Goal: Task Accomplishment & Management: Manage account settings

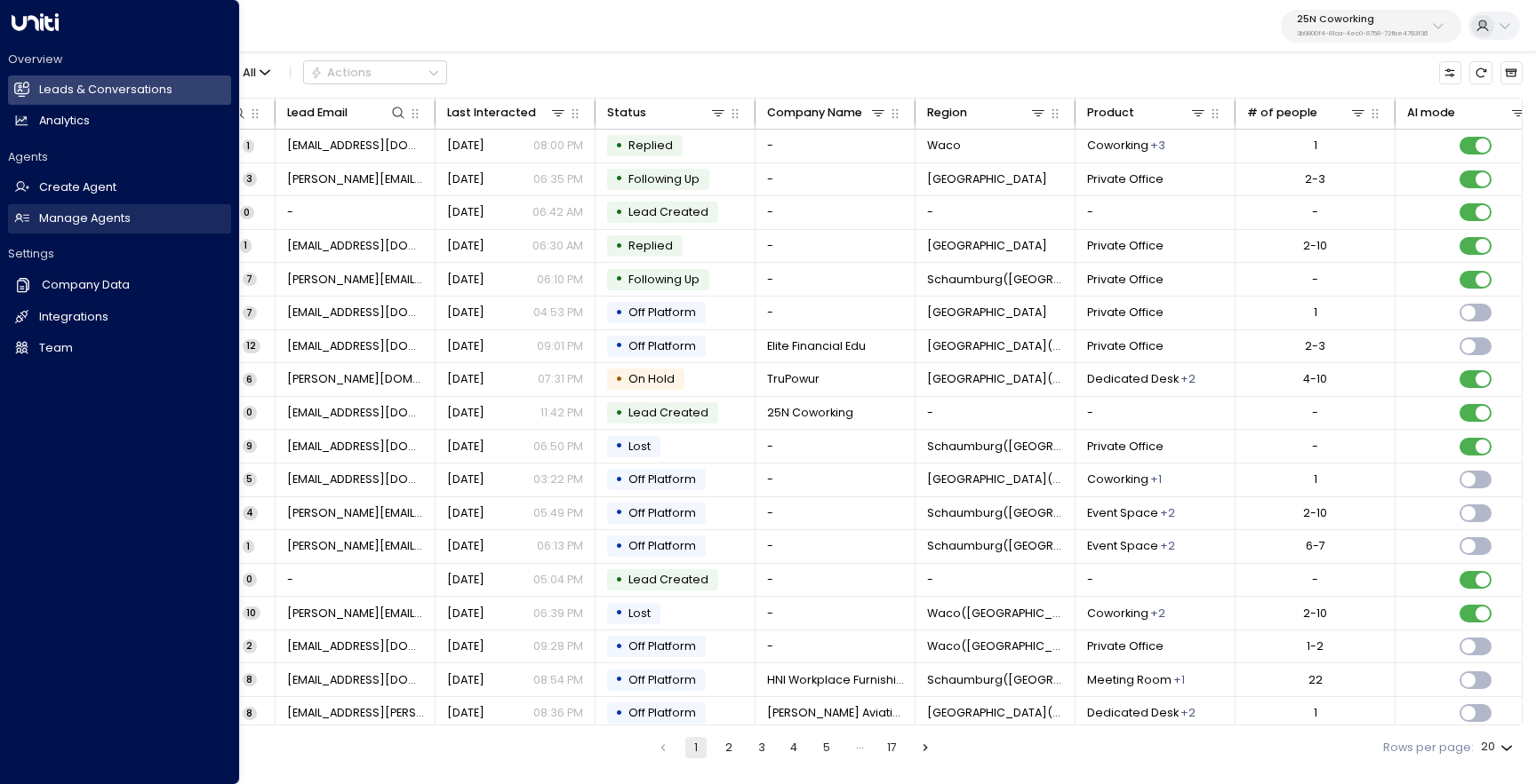
click at [34, 218] on link "Manage Agents Manage Agents" at bounding box center [119, 218] width 223 height 29
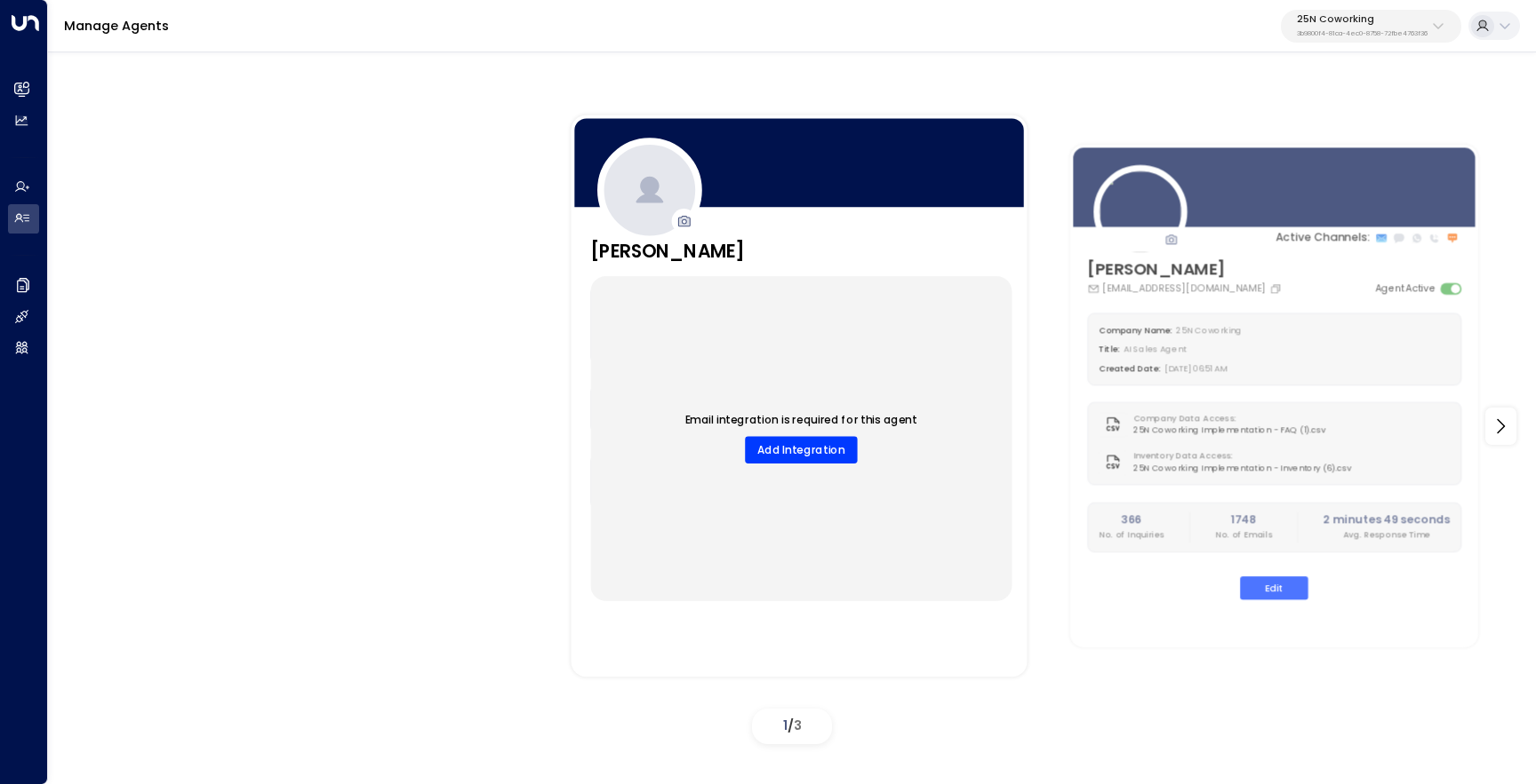
click at [1337, 20] on p "25N Coworking" at bounding box center [1362, 19] width 131 height 11
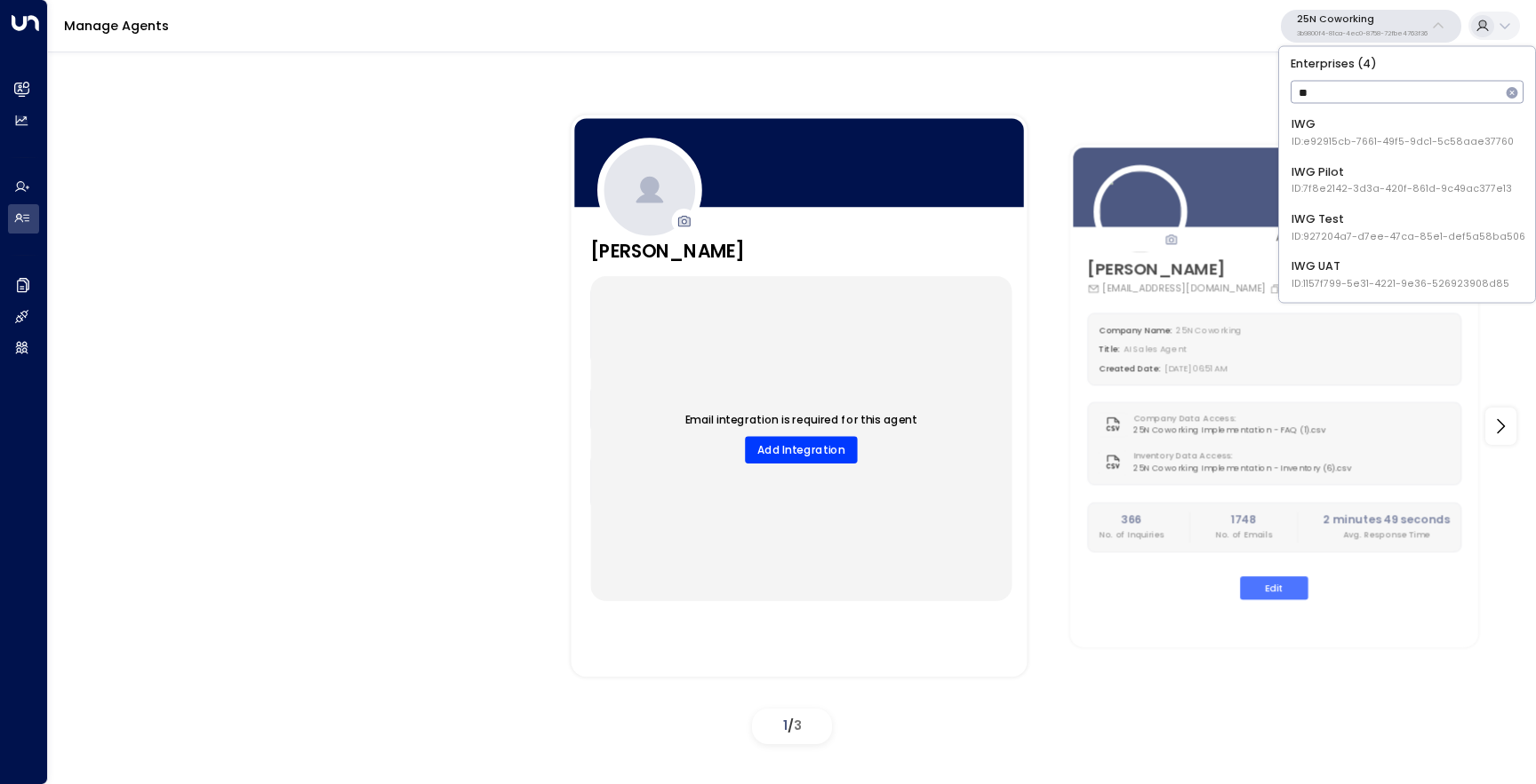
type input "***"
click at [1329, 114] on li "IWG ID: e92915cb-7661-49f5-9dc1-5c58aae37760" at bounding box center [1407, 132] width 244 height 44
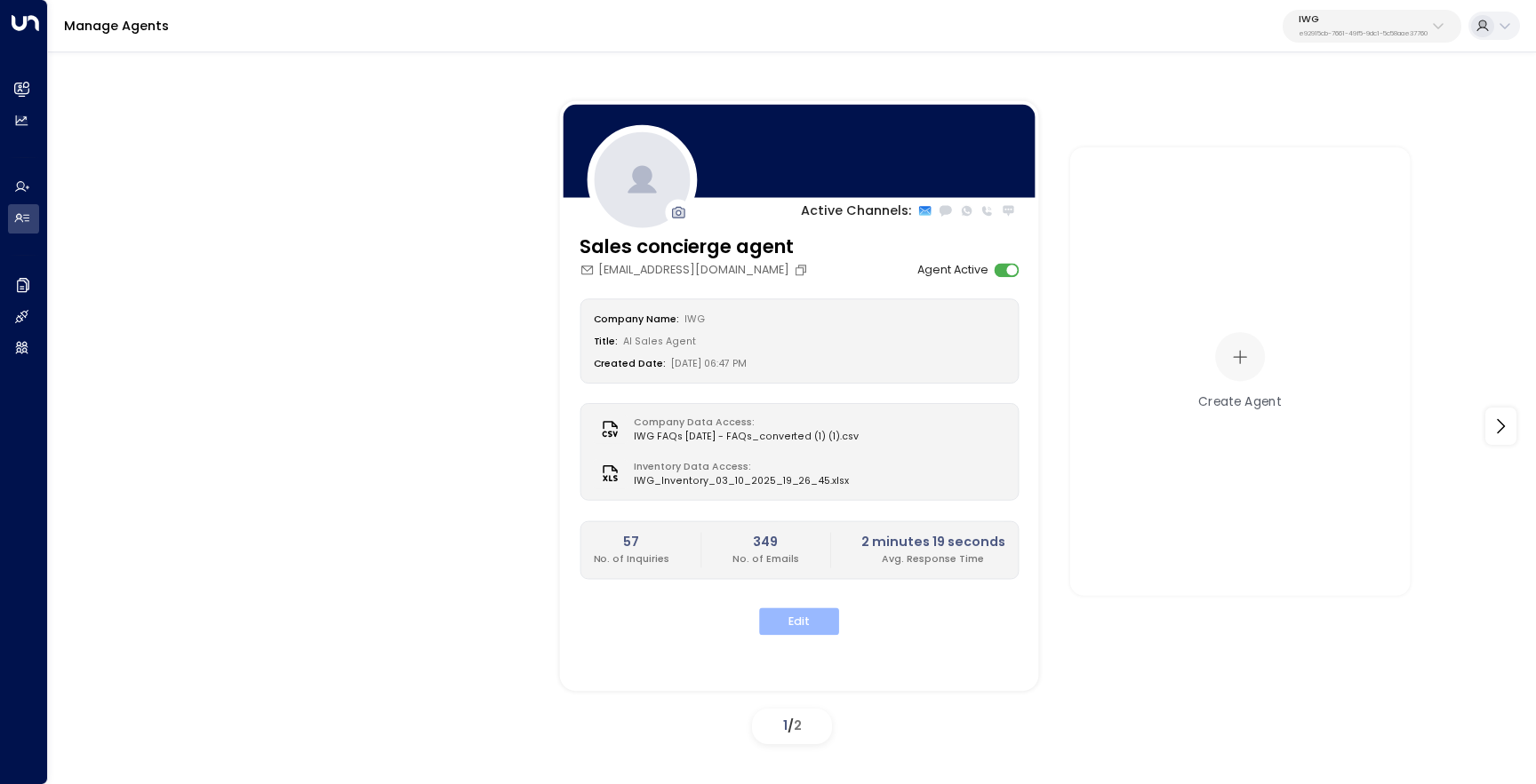
click at [783, 624] on button "Edit" at bounding box center [799, 622] width 80 height 27
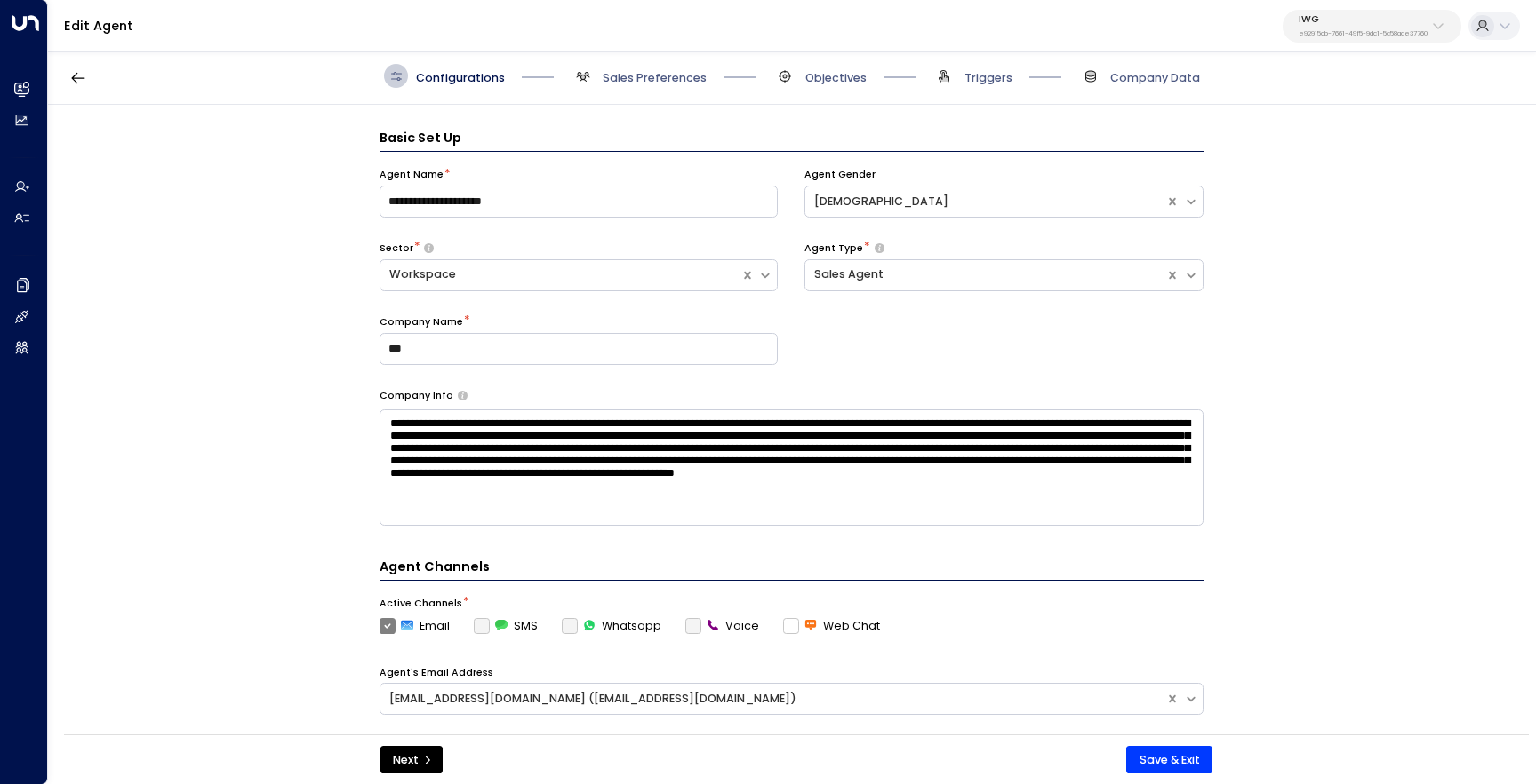
scroll to position [24, 0]
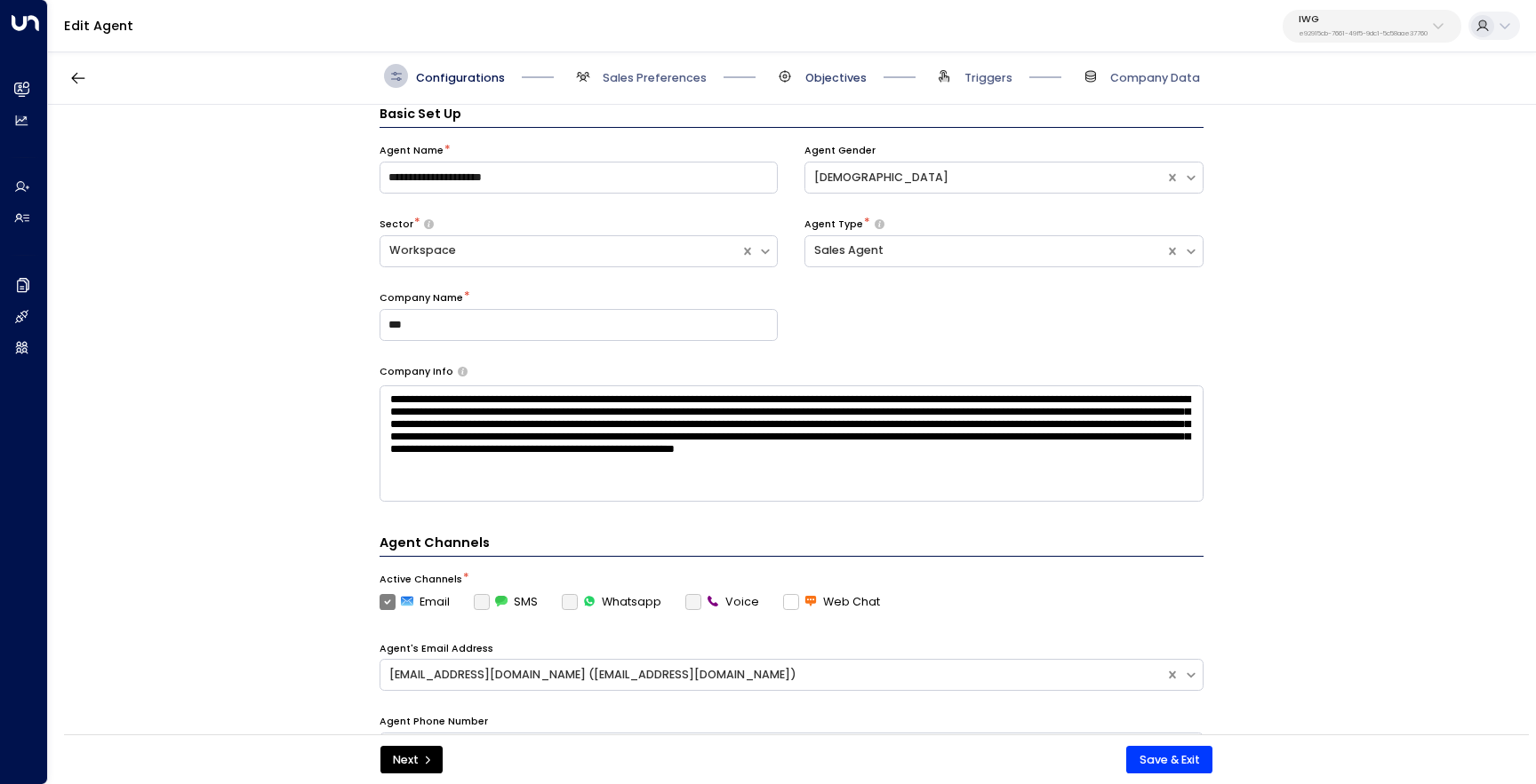
click at [805, 72] on span "Objectives" at bounding box center [835, 78] width 61 height 16
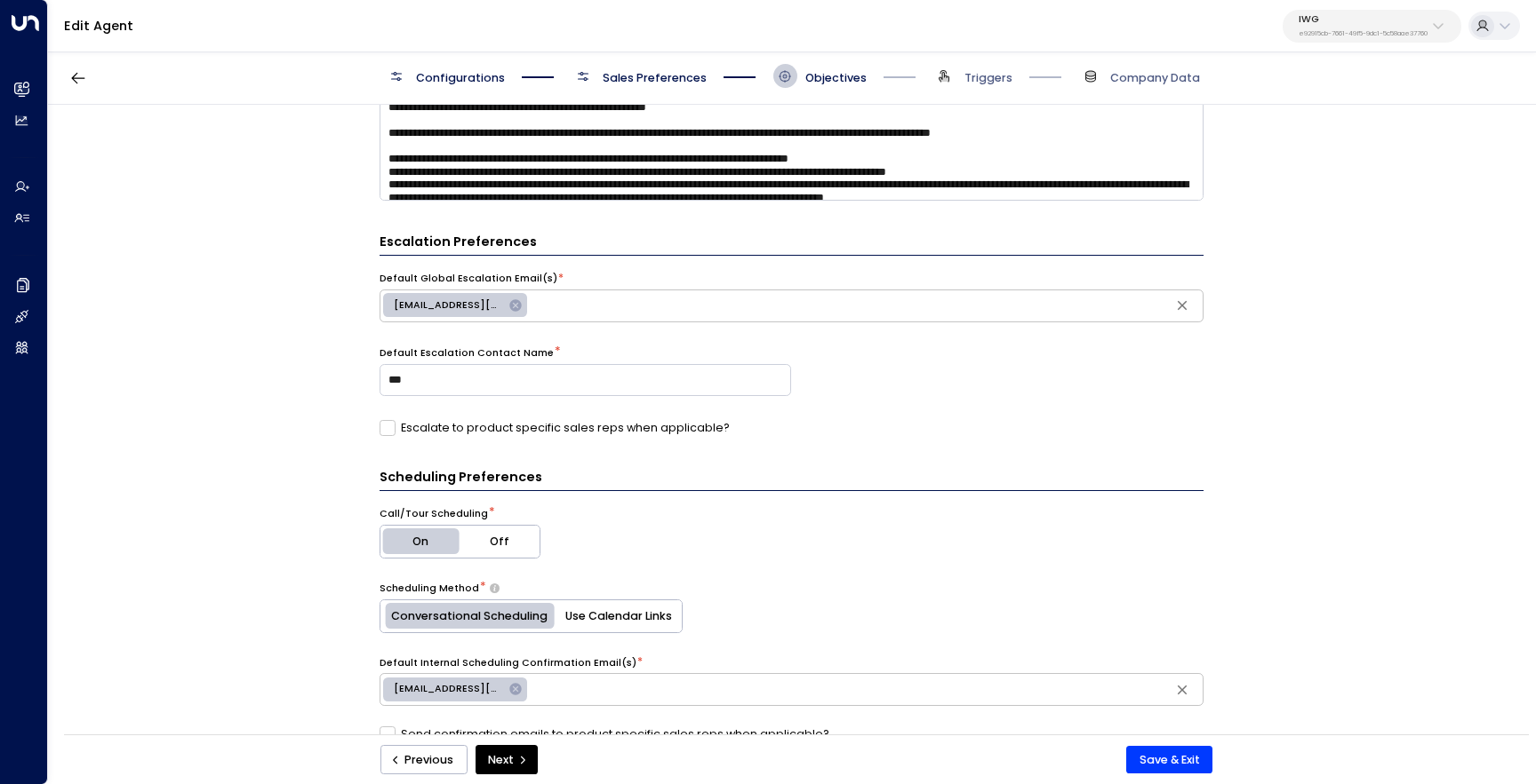
scroll to position [224, 0]
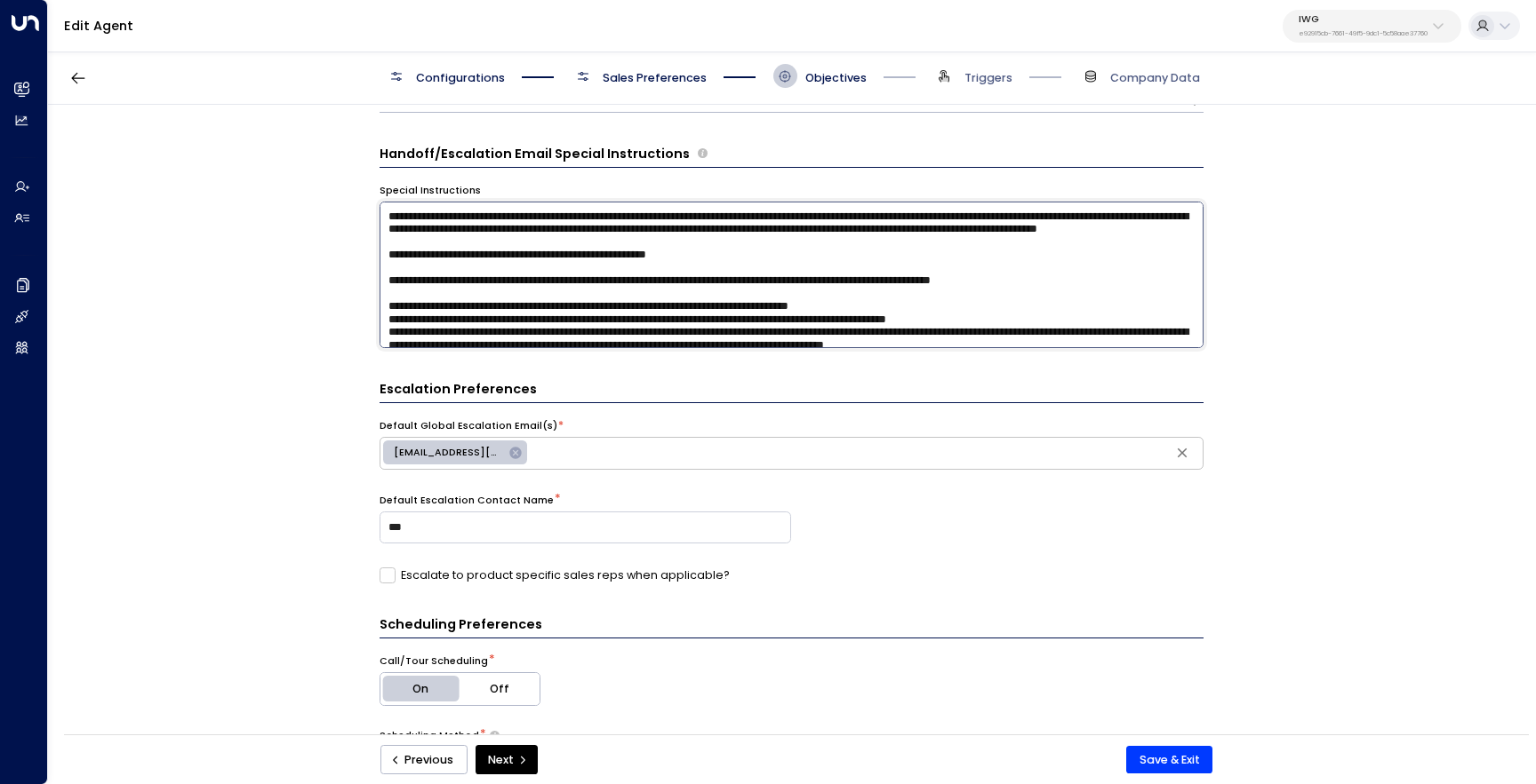
click at [750, 302] on textarea at bounding box center [791, 276] width 824 height 147
click at [656, 90] on div "Configurations Sales Preferences Objectives Triggers Company Data" at bounding box center [792, 76] width 1488 height 57
click at [662, 80] on span "Sales Preferences" at bounding box center [655, 78] width 104 height 16
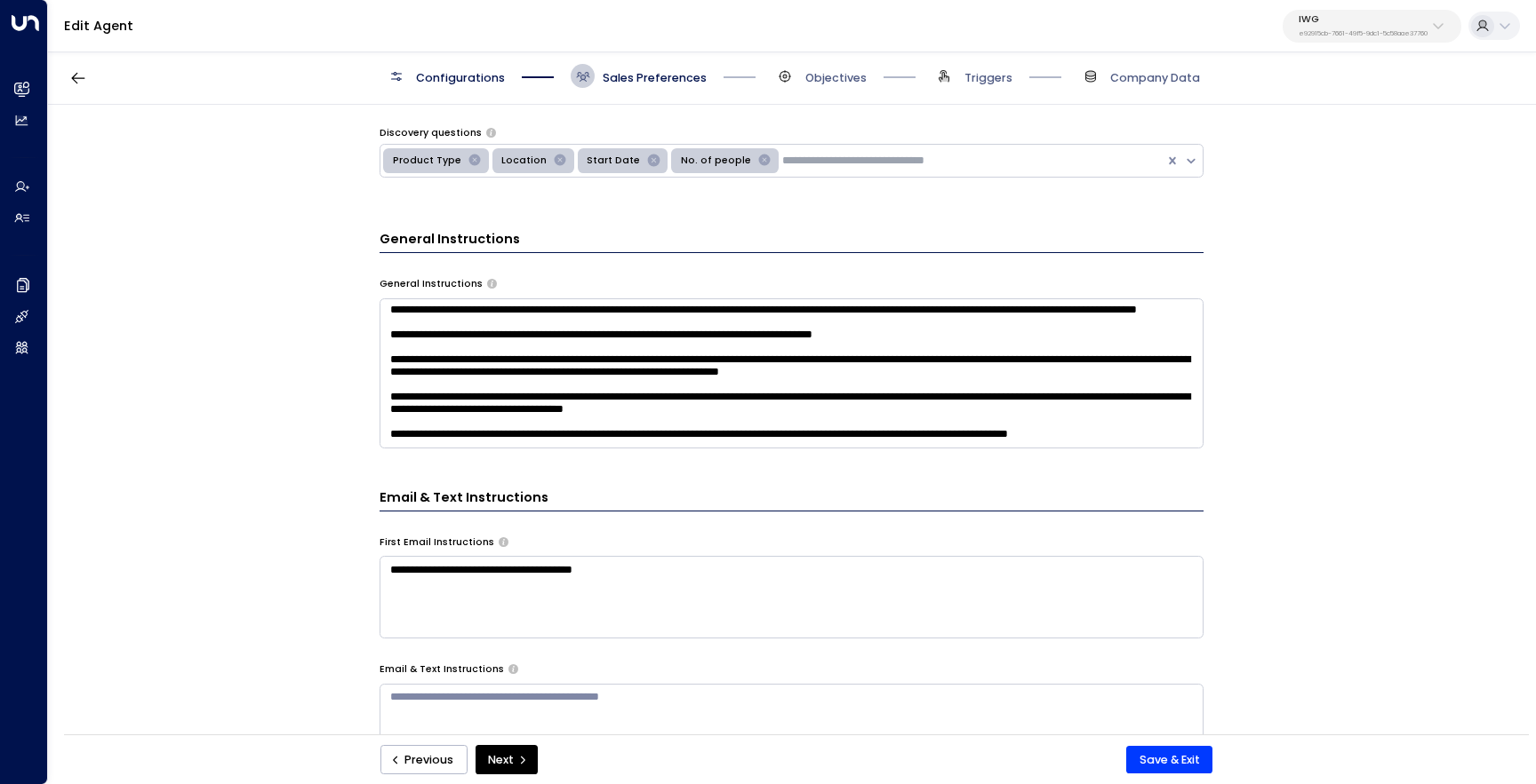
scroll to position [406, 0]
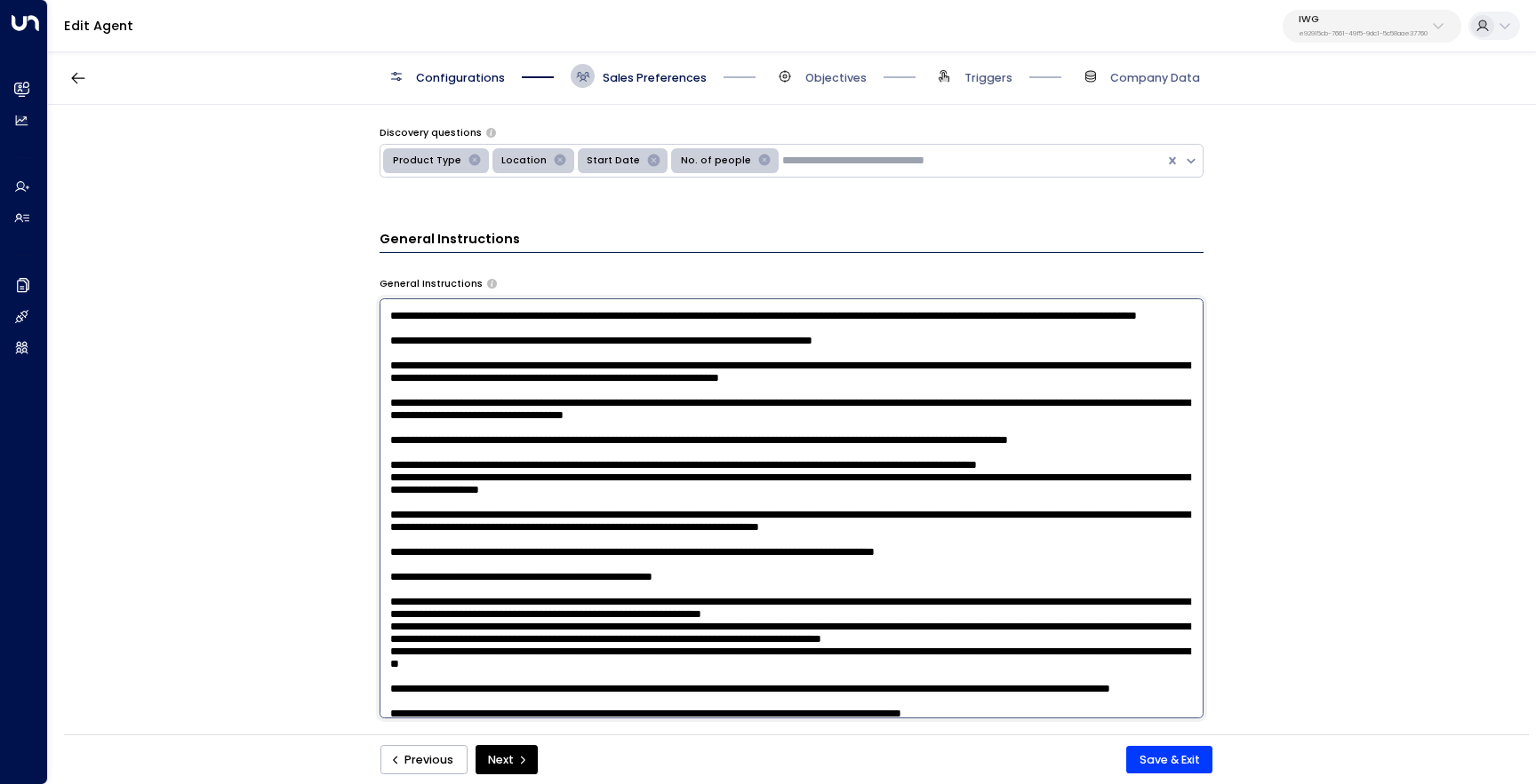
drag, startPoint x: 448, startPoint y: 388, endPoint x: 764, endPoint y: 365, distance: 316.8
click at [764, 365] on textarea at bounding box center [791, 508] width 824 height 421
drag, startPoint x: 821, startPoint y: 366, endPoint x: 765, endPoint y: 366, distance: 56.0
click at [765, 366] on textarea at bounding box center [791, 508] width 824 height 421
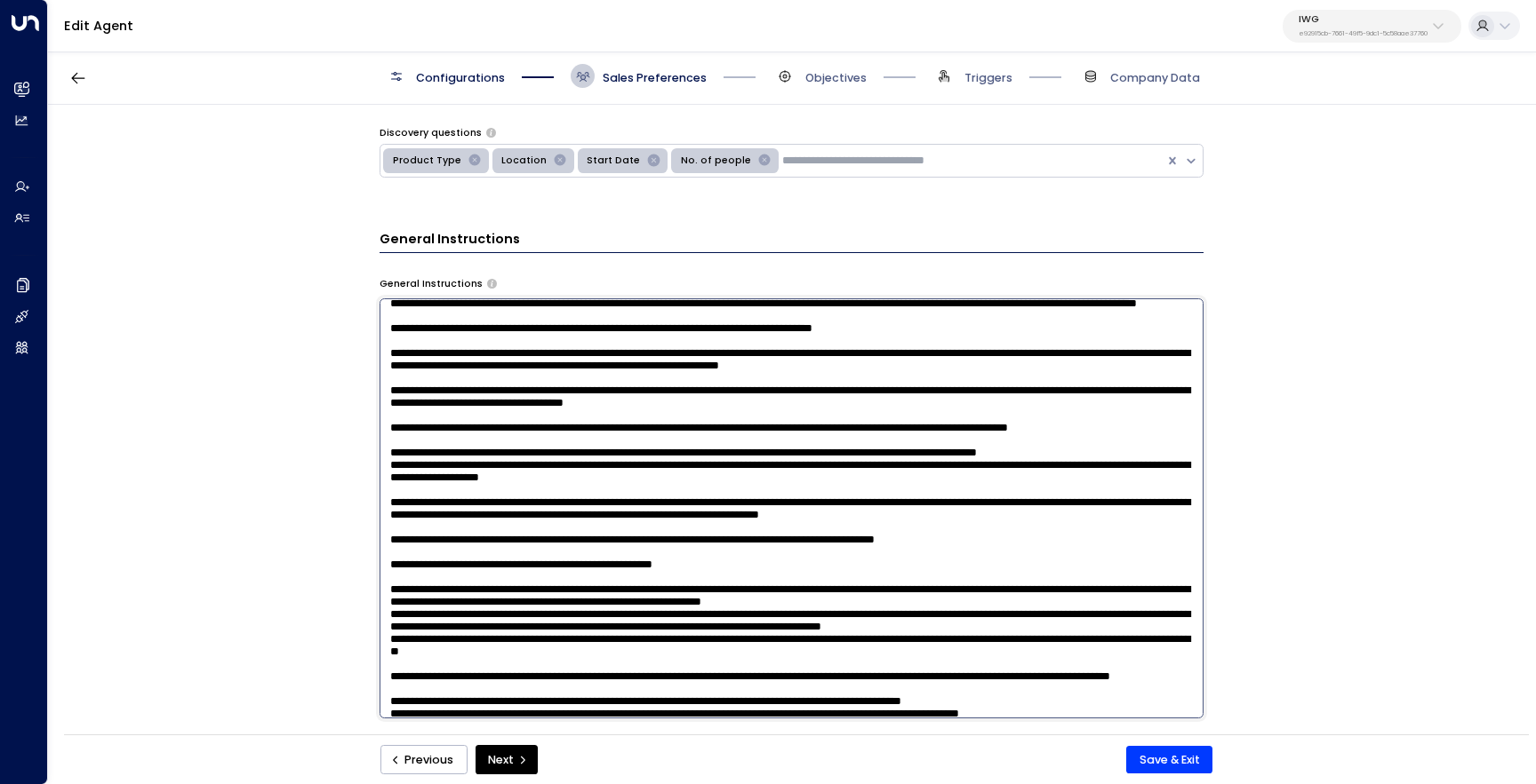
click at [892, 392] on textarea at bounding box center [791, 508] width 824 height 421
click at [835, 385] on textarea at bounding box center [791, 508] width 824 height 421
type textarea "**********"
click at [1144, 757] on button "Save & Exit" at bounding box center [1168, 760] width 86 height 28
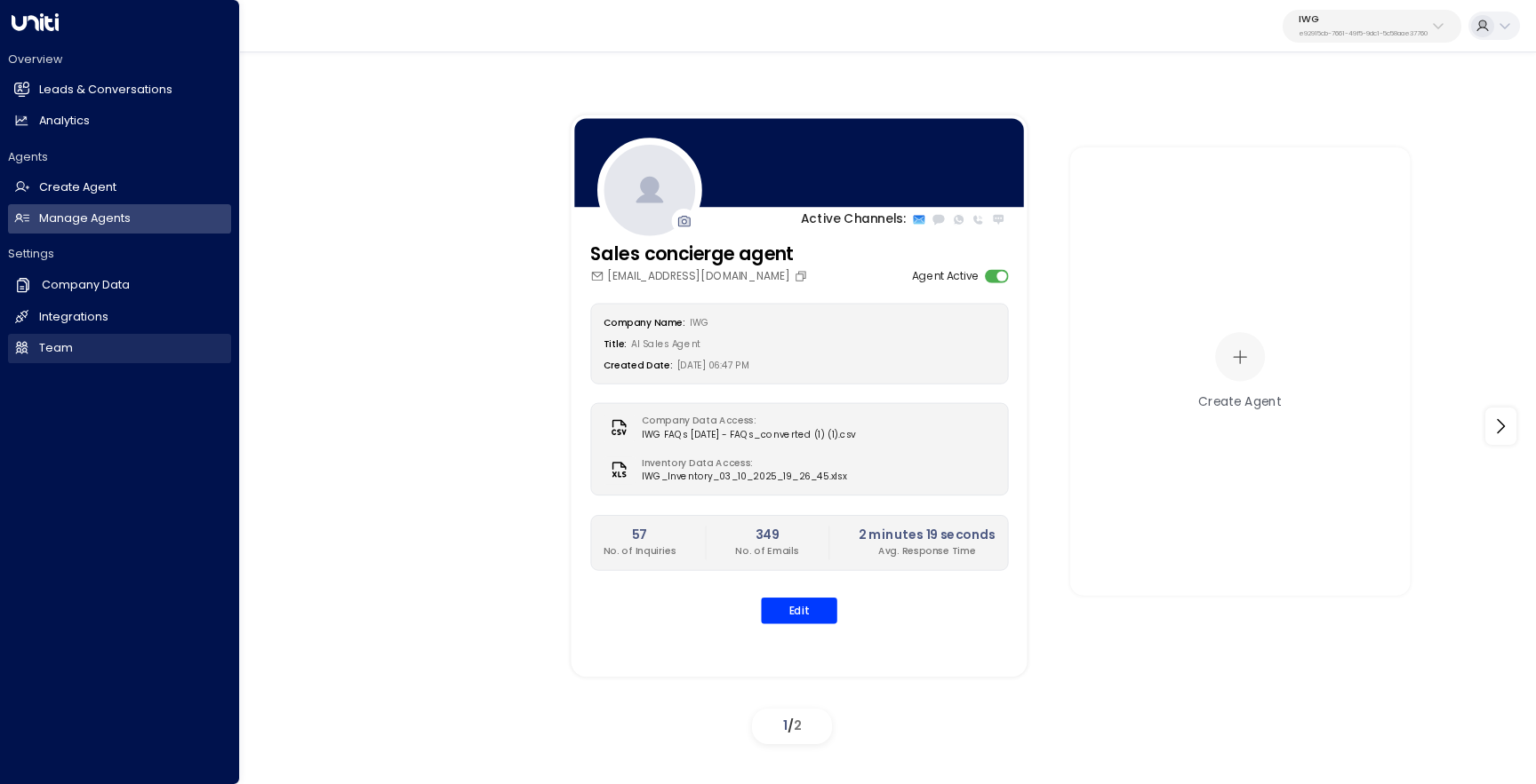
click at [74, 341] on link "Team Team" at bounding box center [119, 348] width 223 height 29
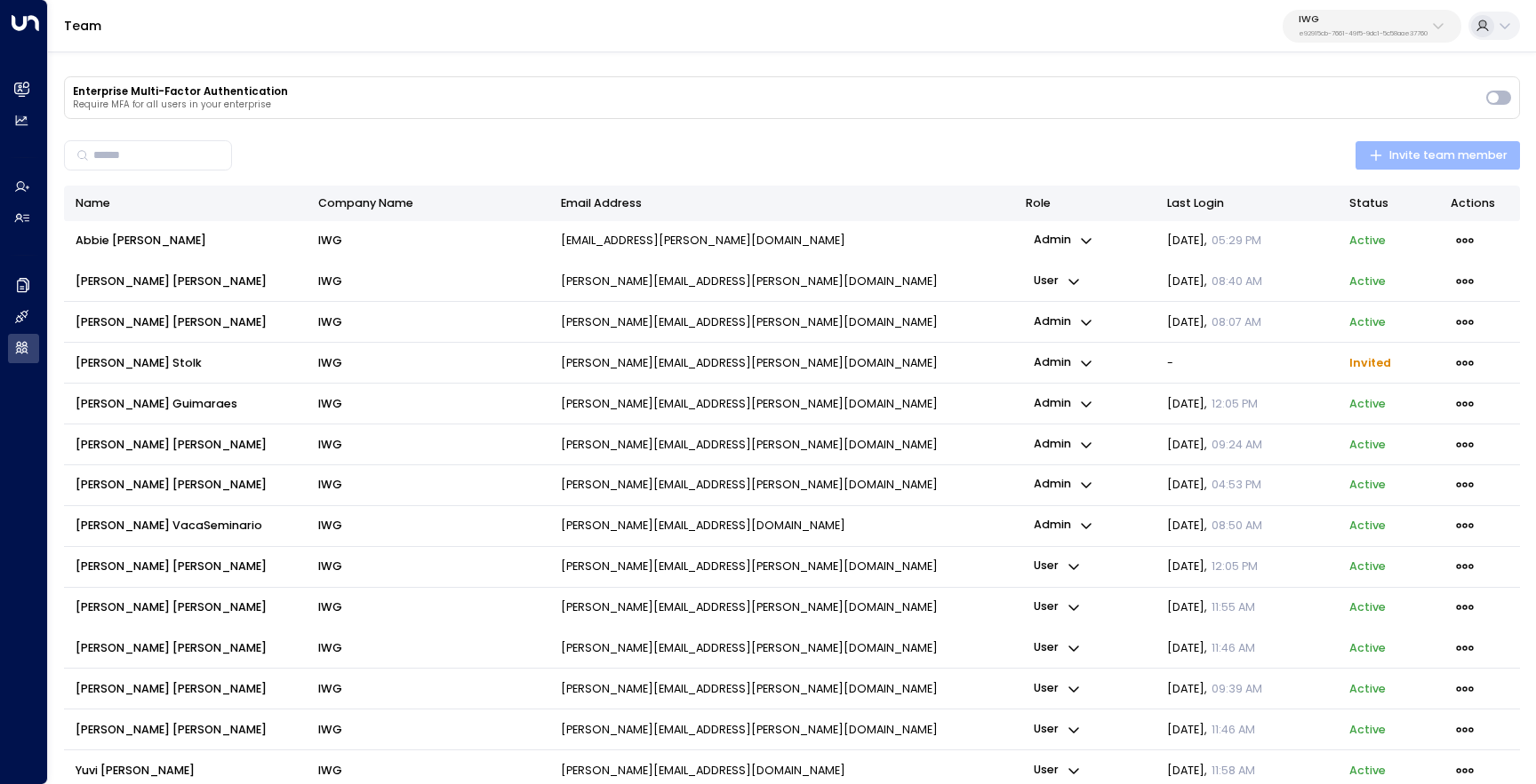
click at [1408, 150] on span "Invite team member" at bounding box center [1437, 156] width 138 height 19
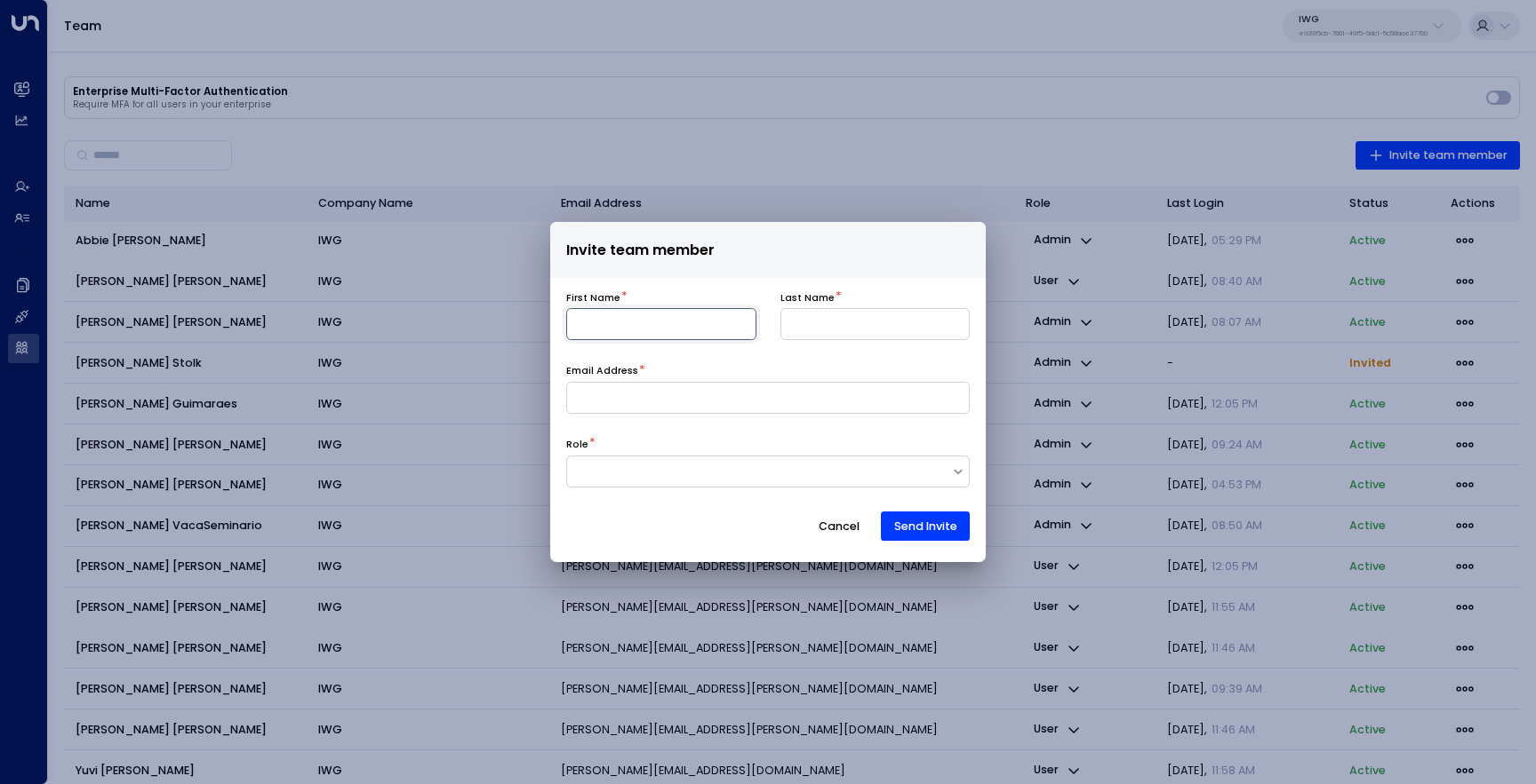
click at [689, 327] on input at bounding box center [661, 324] width 191 height 32
type input "*****"
click at [783, 328] on input at bounding box center [875, 324] width 191 height 32
type input "*****"
click at [736, 402] on input at bounding box center [768, 397] width 404 height 32
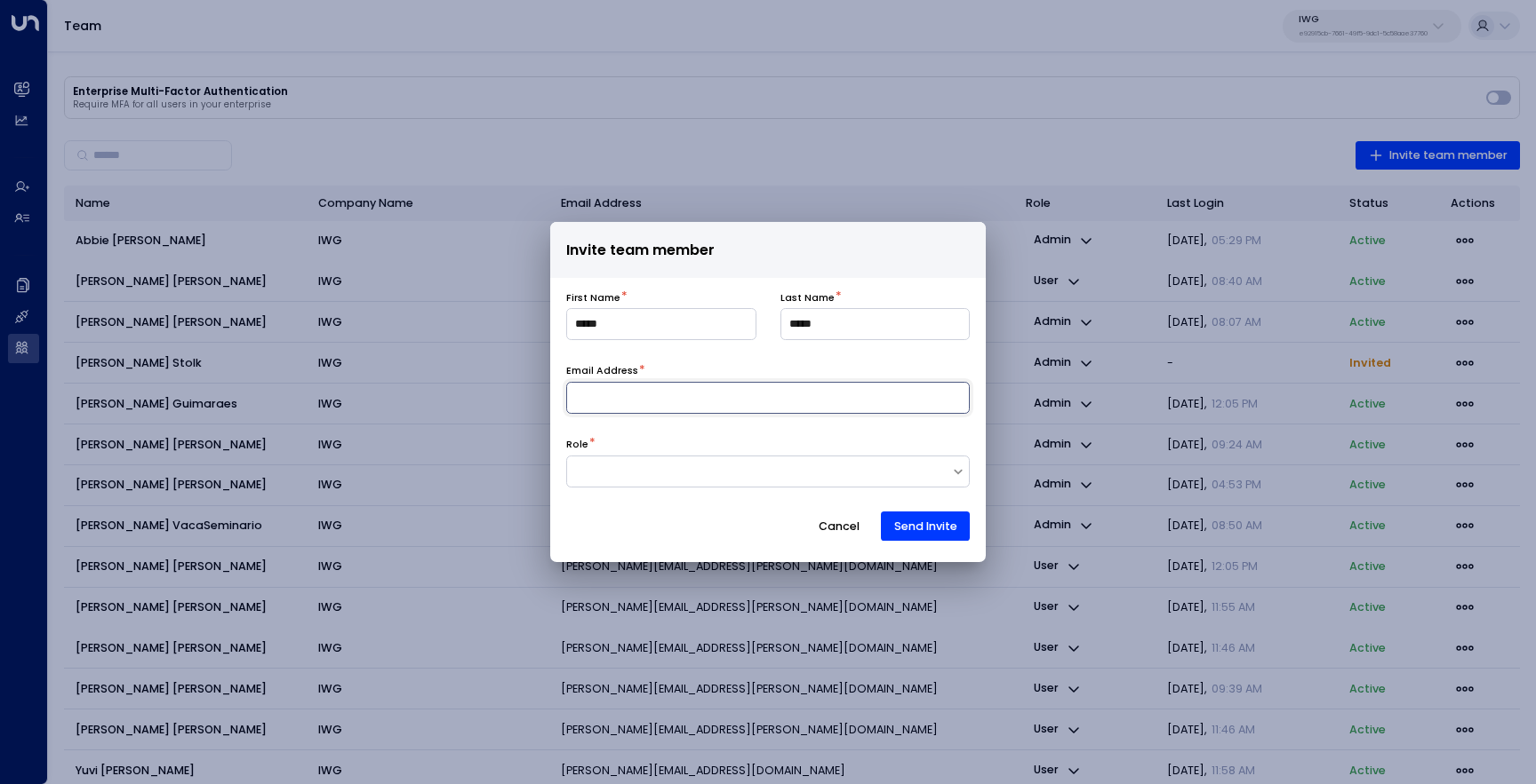
paste input "**********"
click at [583, 400] on input "**********" at bounding box center [768, 397] width 404 height 32
click at [614, 398] on input "**********" at bounding box center [768, 397] width 404 height 32
type input "**********"
click at [667, 469] on div at bounding box center [758, 472] width 384 height 16
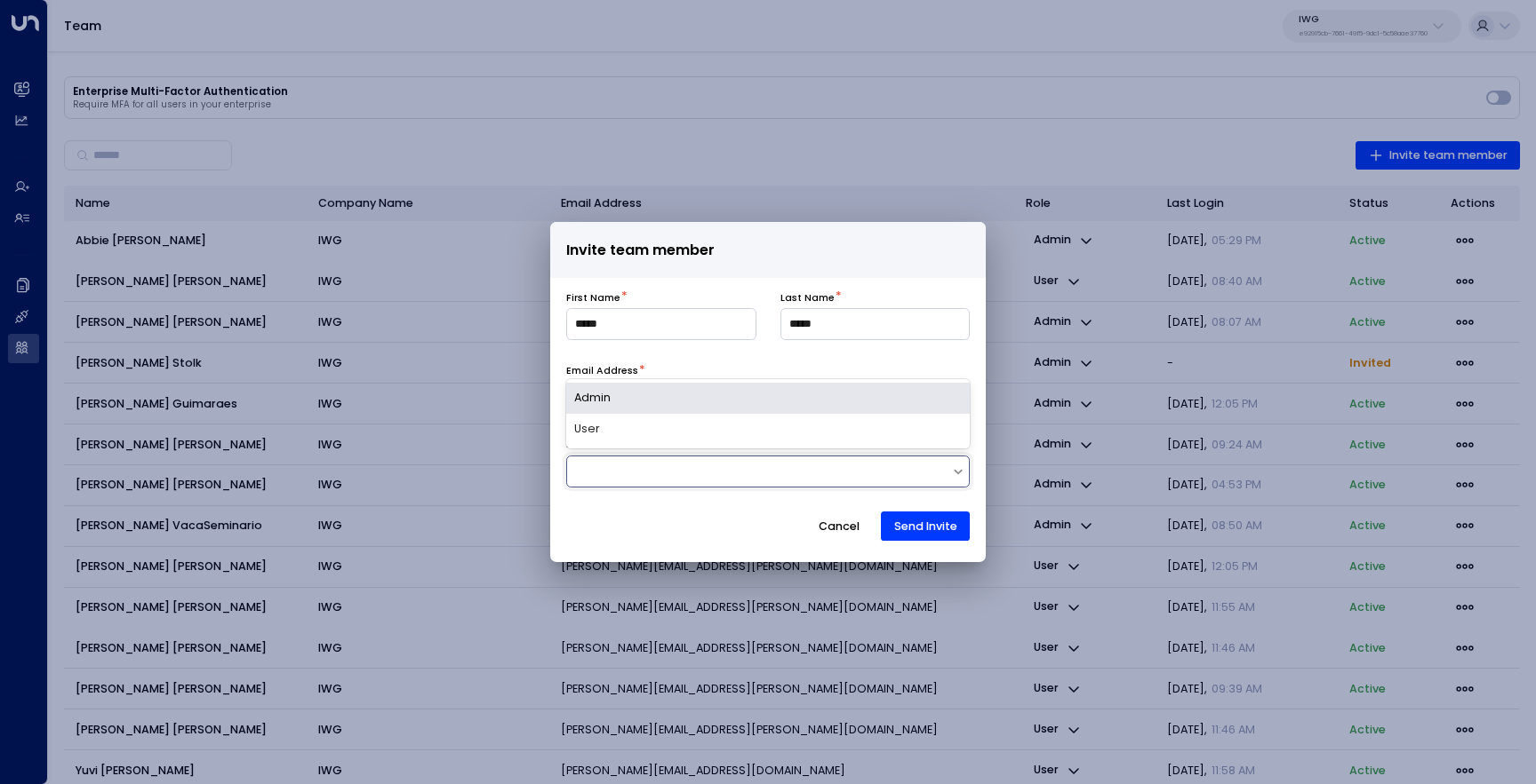
click at [696, 392] on div "Admin" at bounding box center [768, 398] width 404 height 31
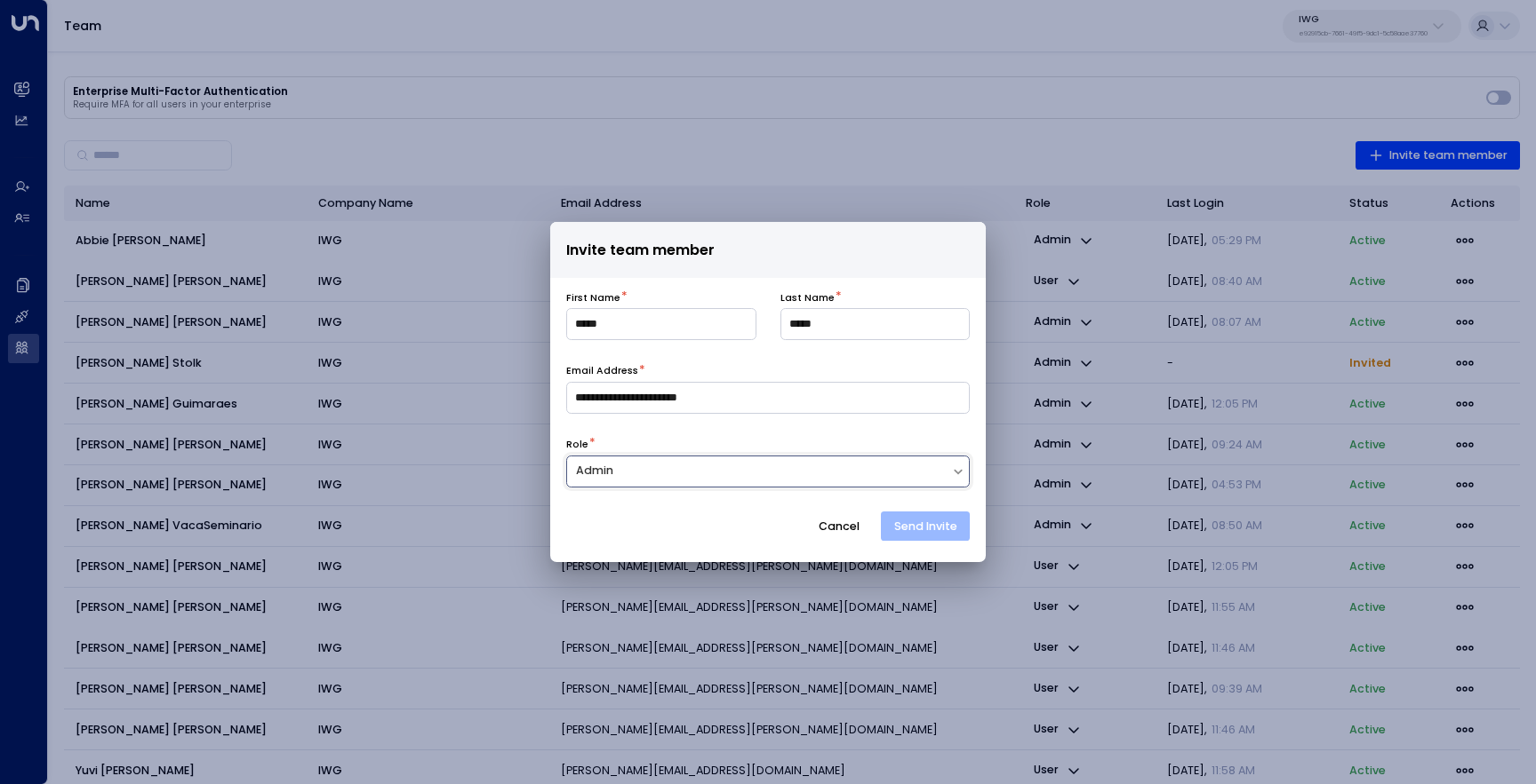
click at [925, 530] on button "Send Invite" at bounding box center [926, 526] width 89 height 30
click at [848, 536] on button "Cancel" at bounding box center [839, 526] width 69 height 30
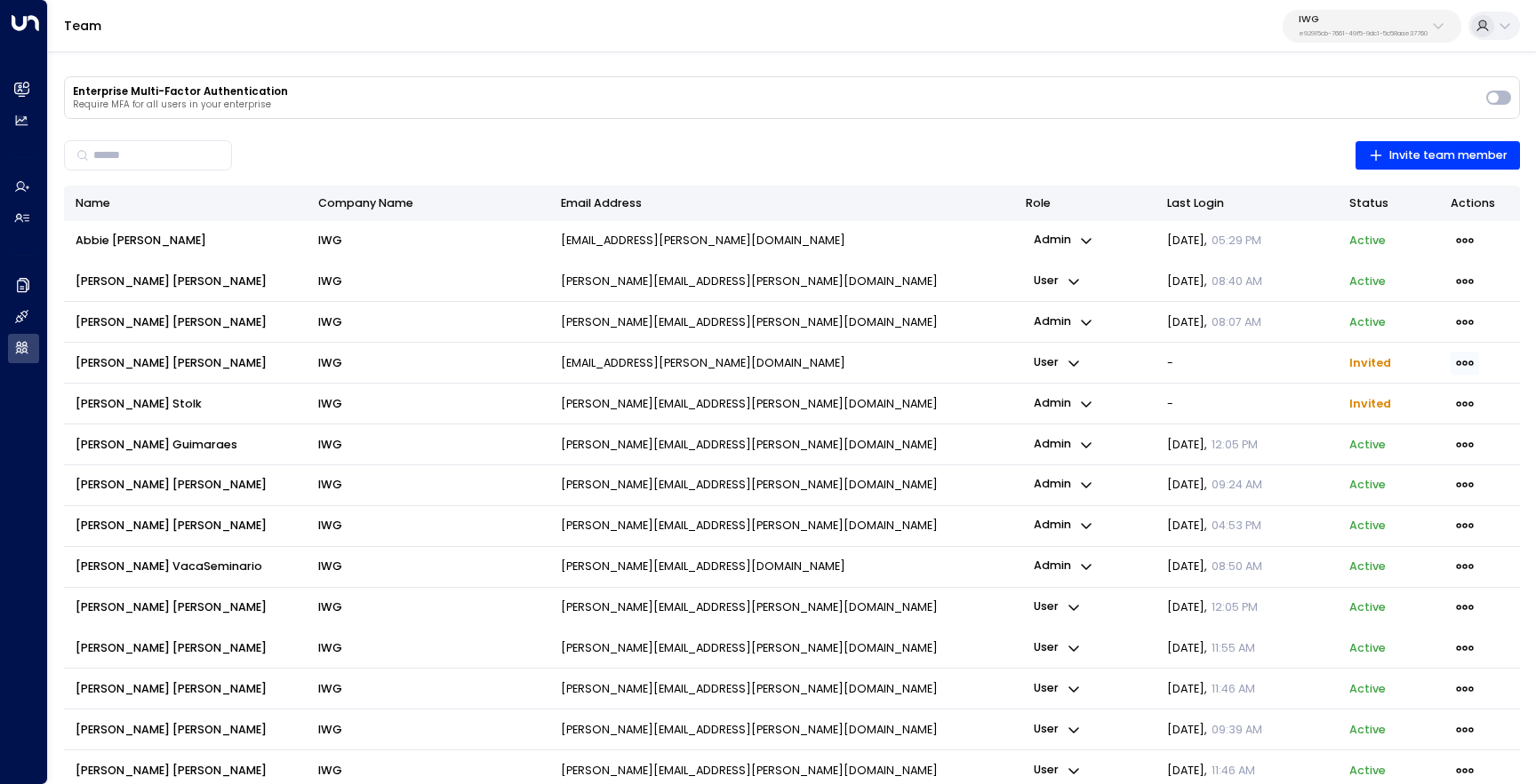
click at [1461, 365] on icon "button" at bounding box center [1464, 363] width 19 height 19
click at [1419, 398] on span "Resend Invite" at bounding box center [1390, 396] width 76 height 16
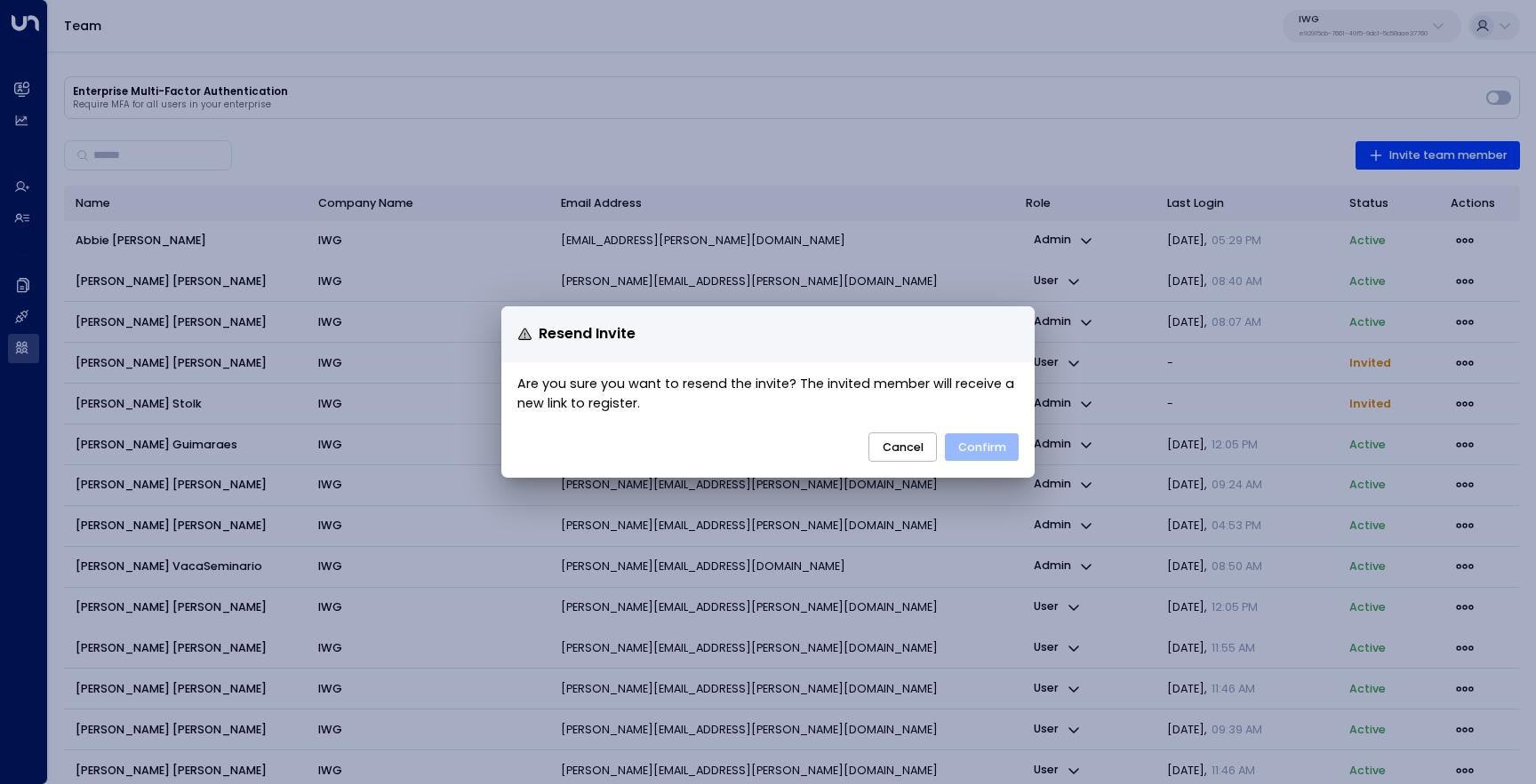
click at [978, 435] on button "Confirm" at bounding box center [982, 447] width 74 height 28
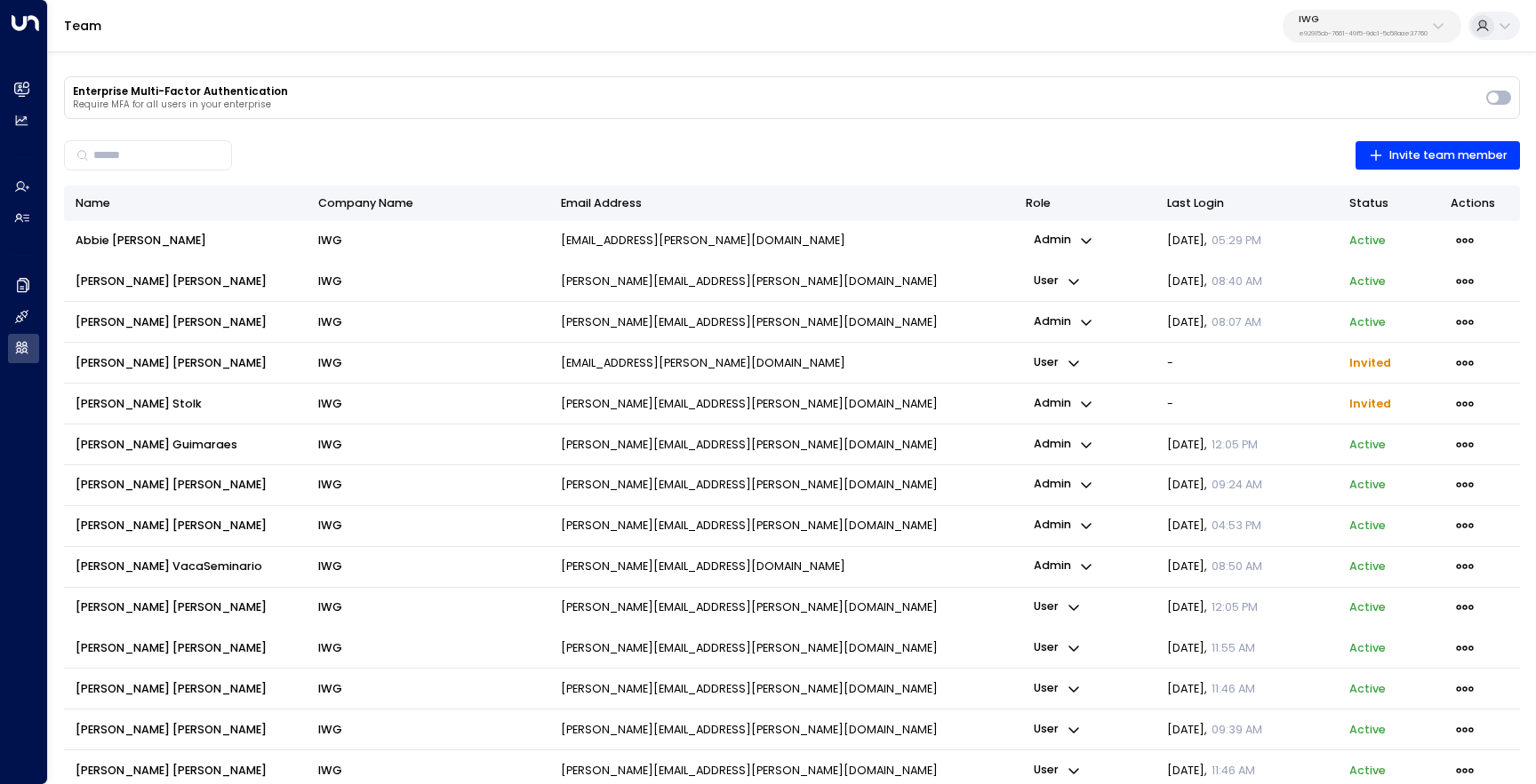
click at [1075, 363] on icon "button" at bounding box center [1074, 363] width 15 height 15
click at [1072, 388] on li "Admin" at bounding box center [1101, 397] width 103 height 27
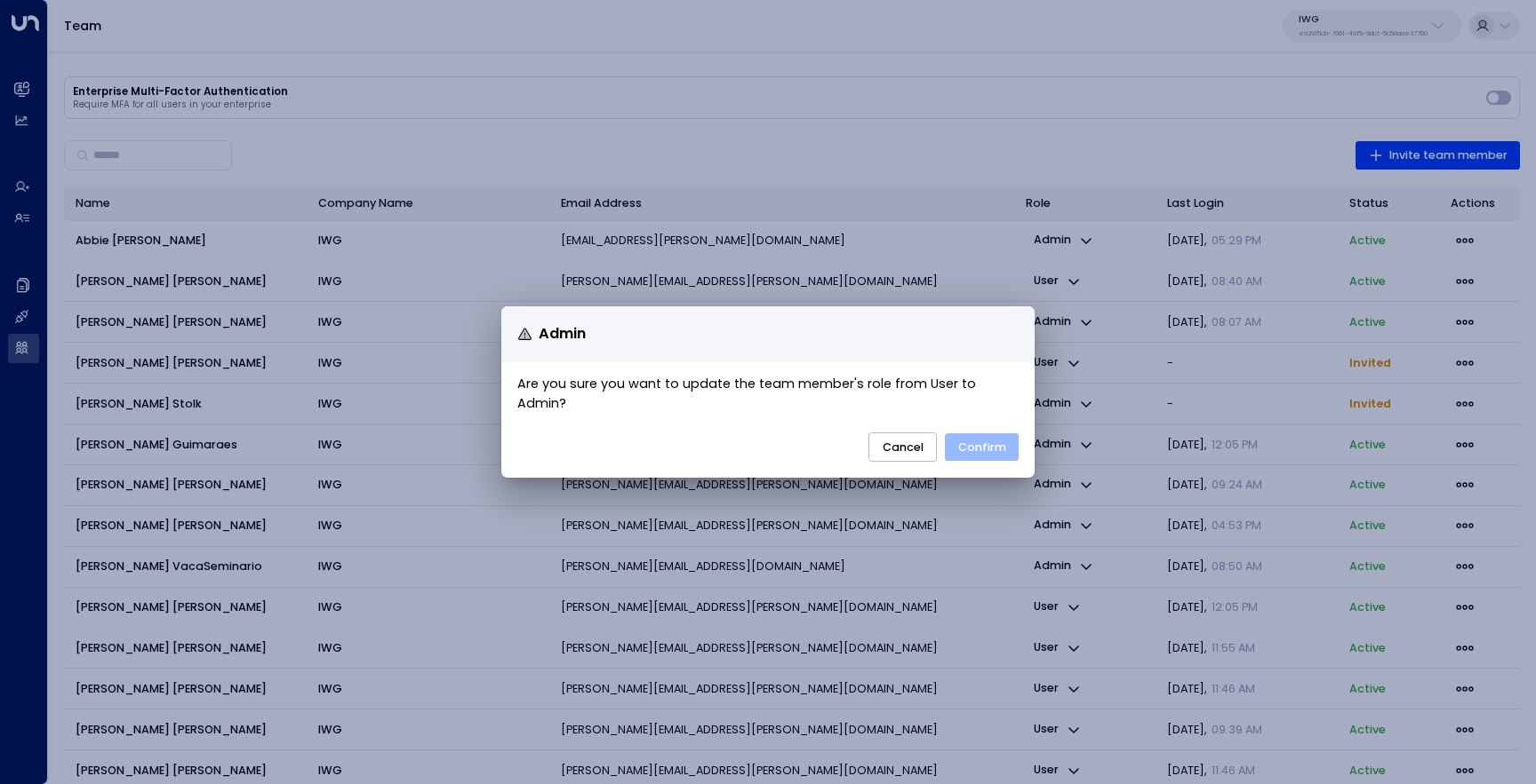
click at [990, 435] on button "Confirm" at bounding box center [982, 447] width 74 height 28
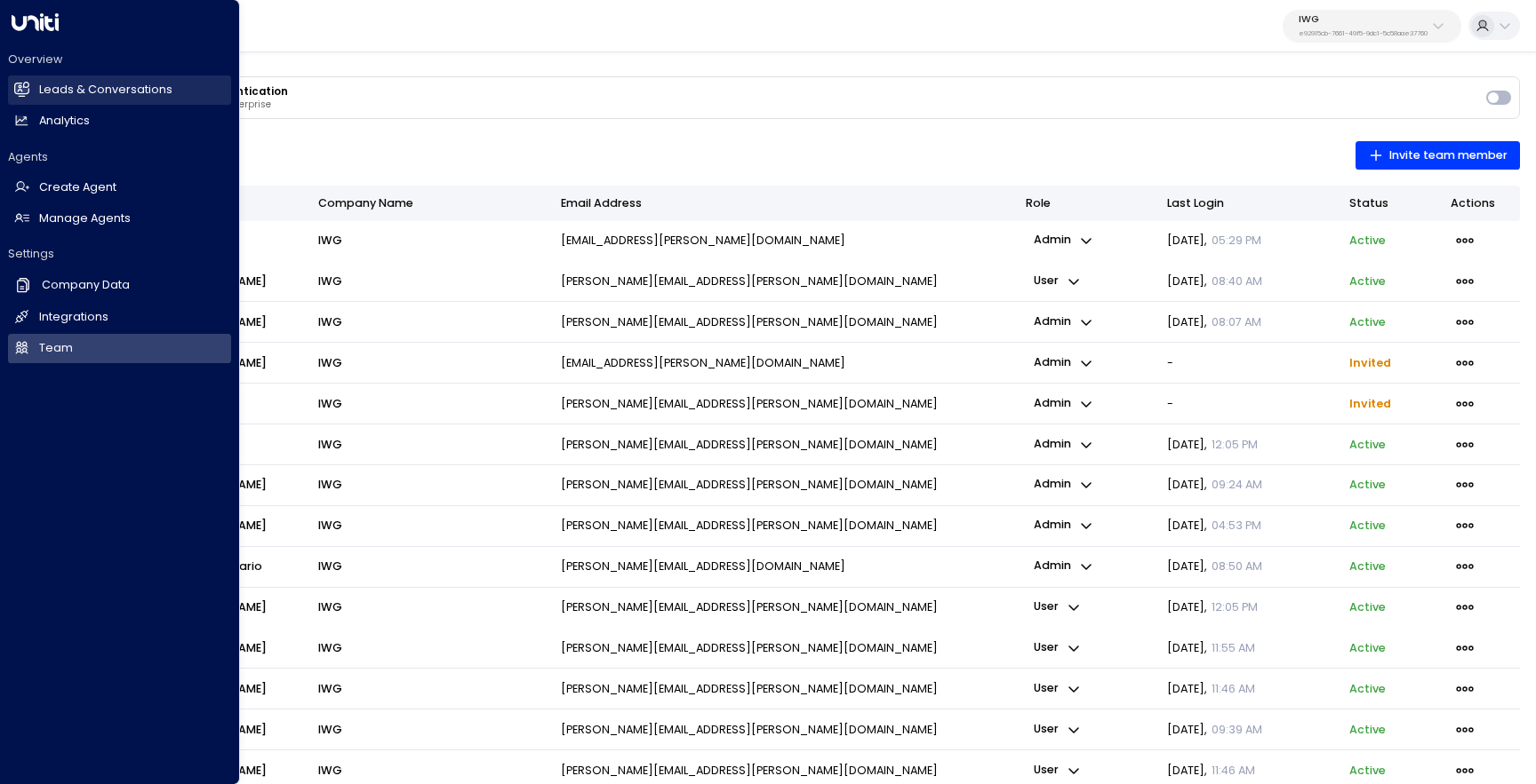
click at [32, 93] on link "Leads & Conversations Leads & Conversations" at bounding box center [119, 90] width 223 height 29
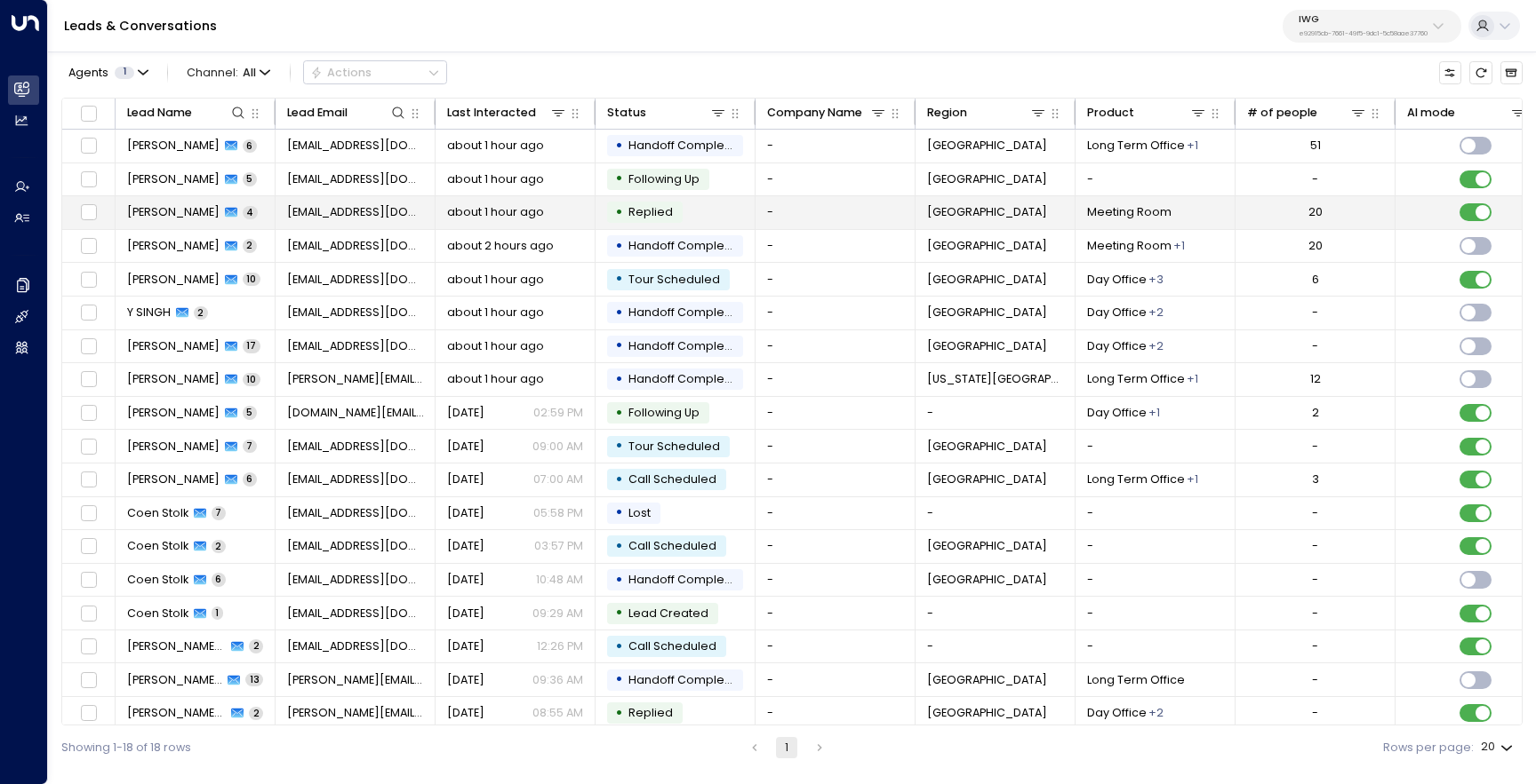
click at [190, 203] on td "[PERSON_NAME] 4" at bounding box center [194, 213] width 160 height 33
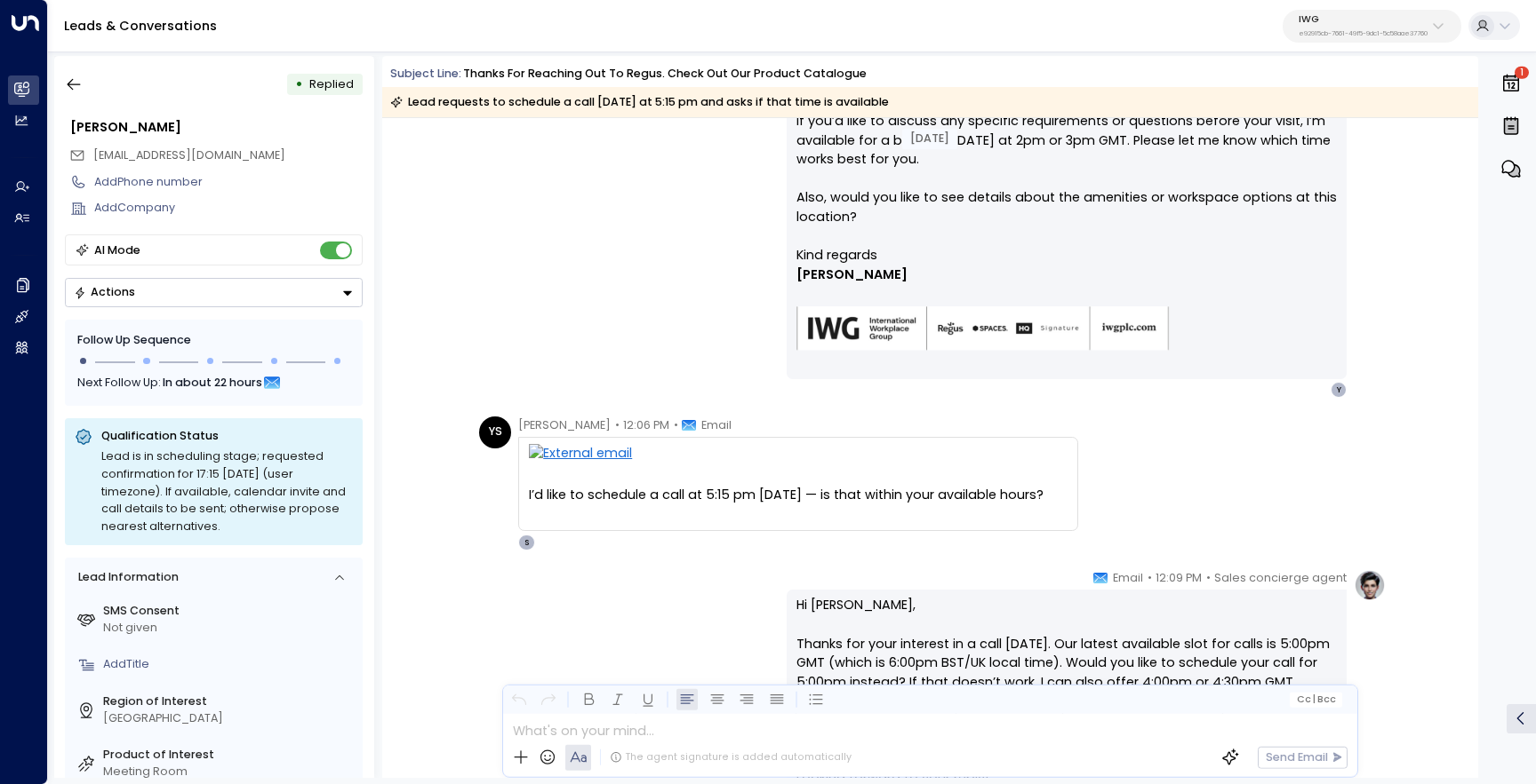
scroll to position [734, 0]
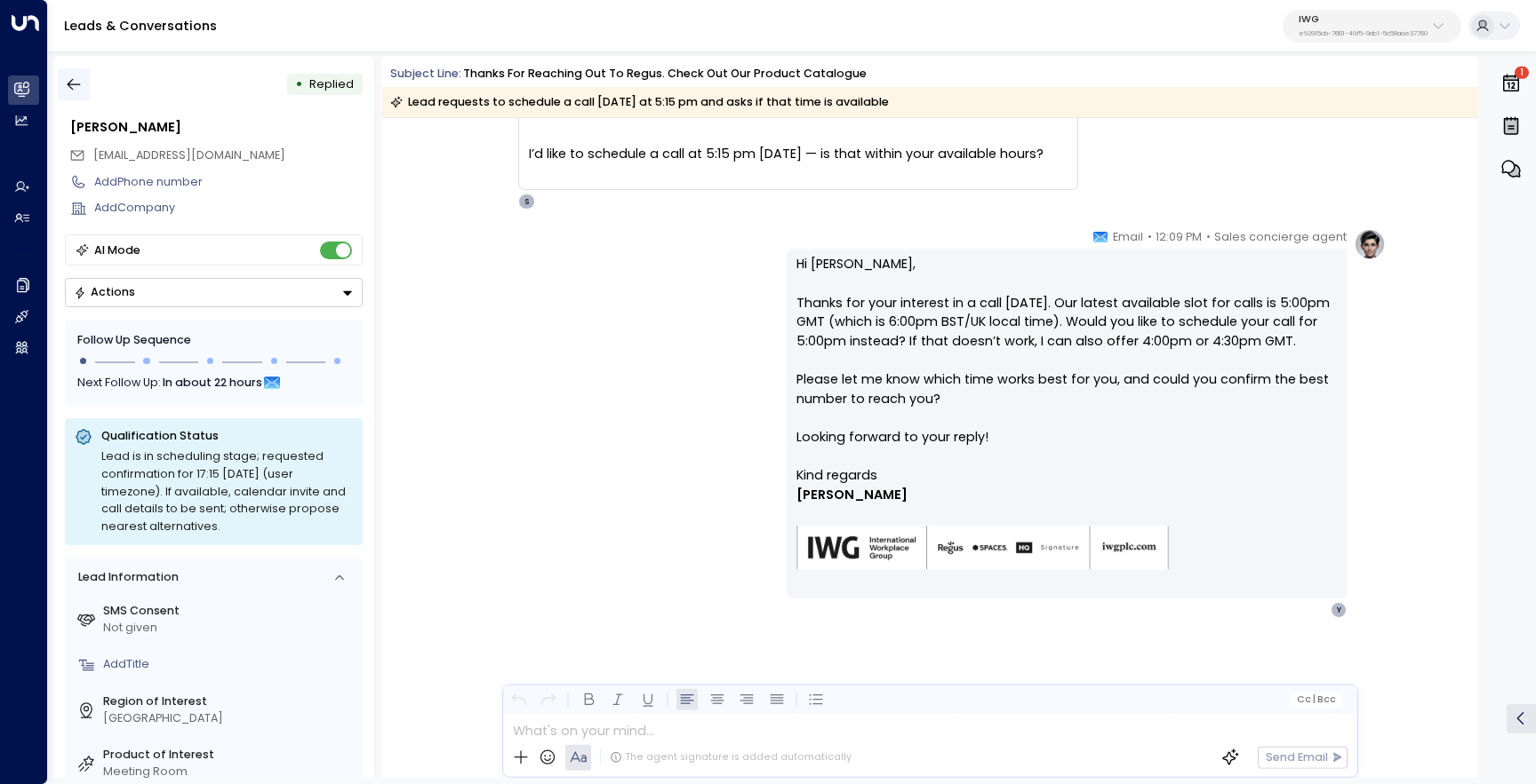
click at [75, 77] on icon "button" at bounding box center [74, 84] width 17 height 17
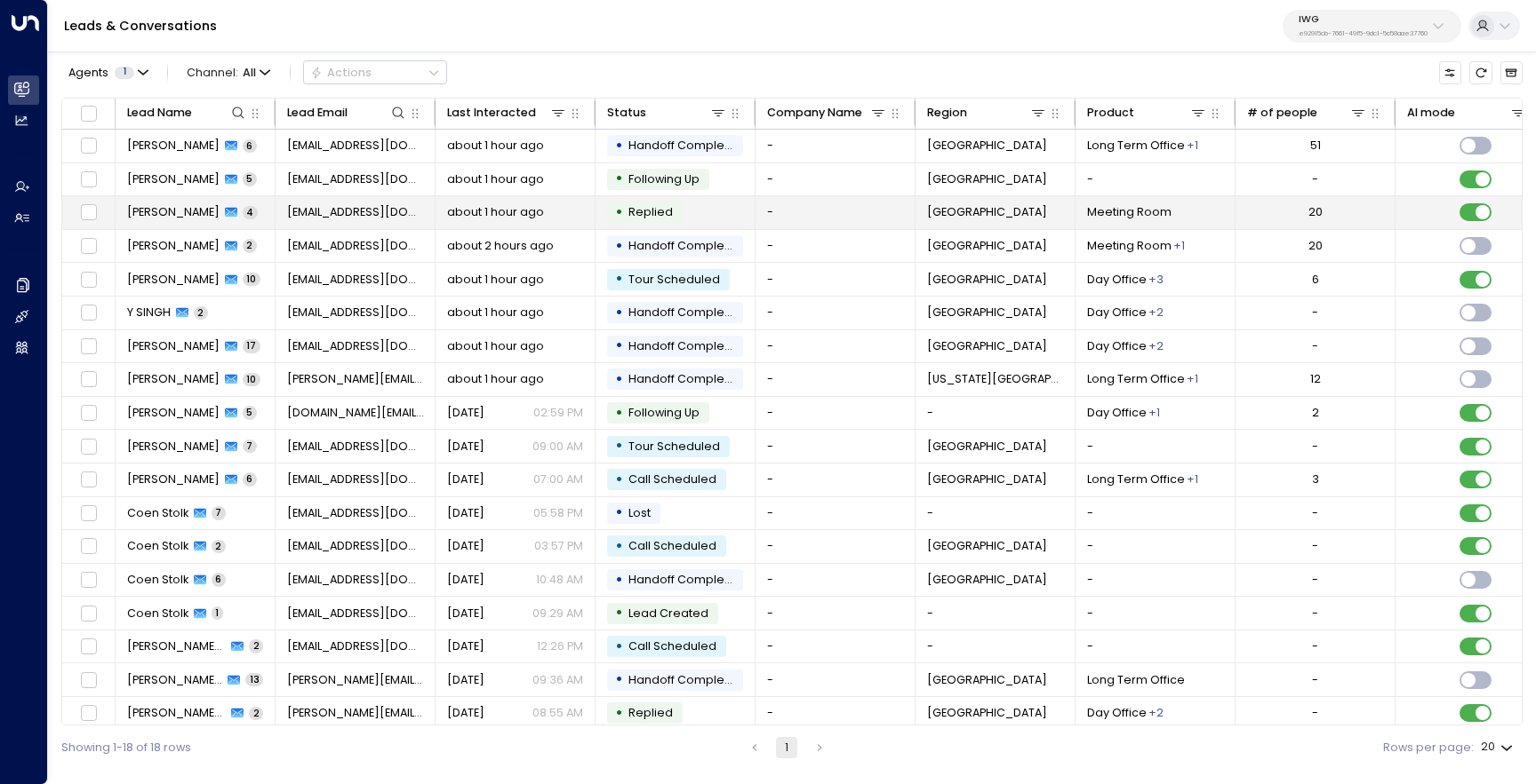
click at [192, 202] on td "[PERSON_NAME] 4" at bounding box center [194, 213] width 160 height 33
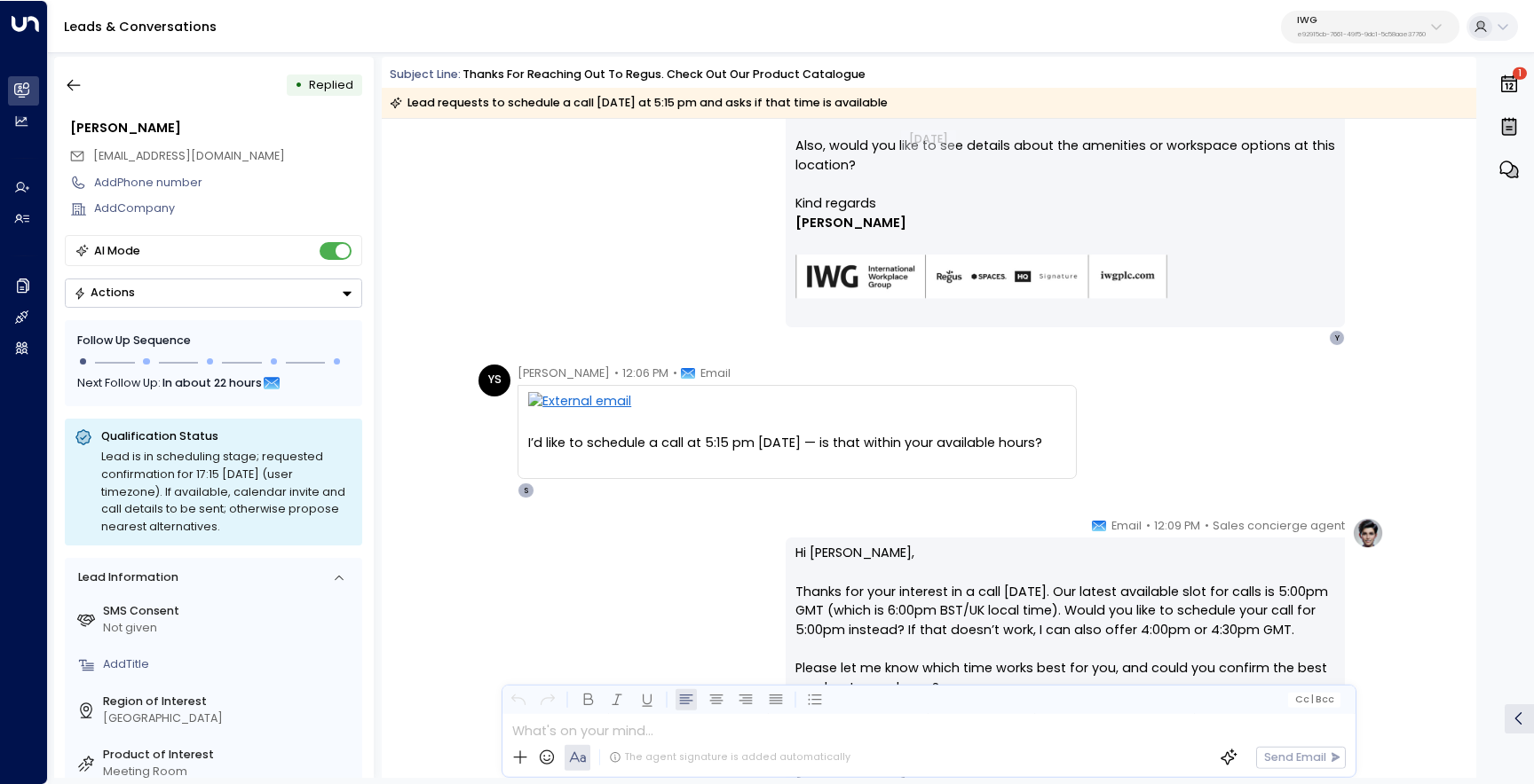
scroll to position [677, 0]
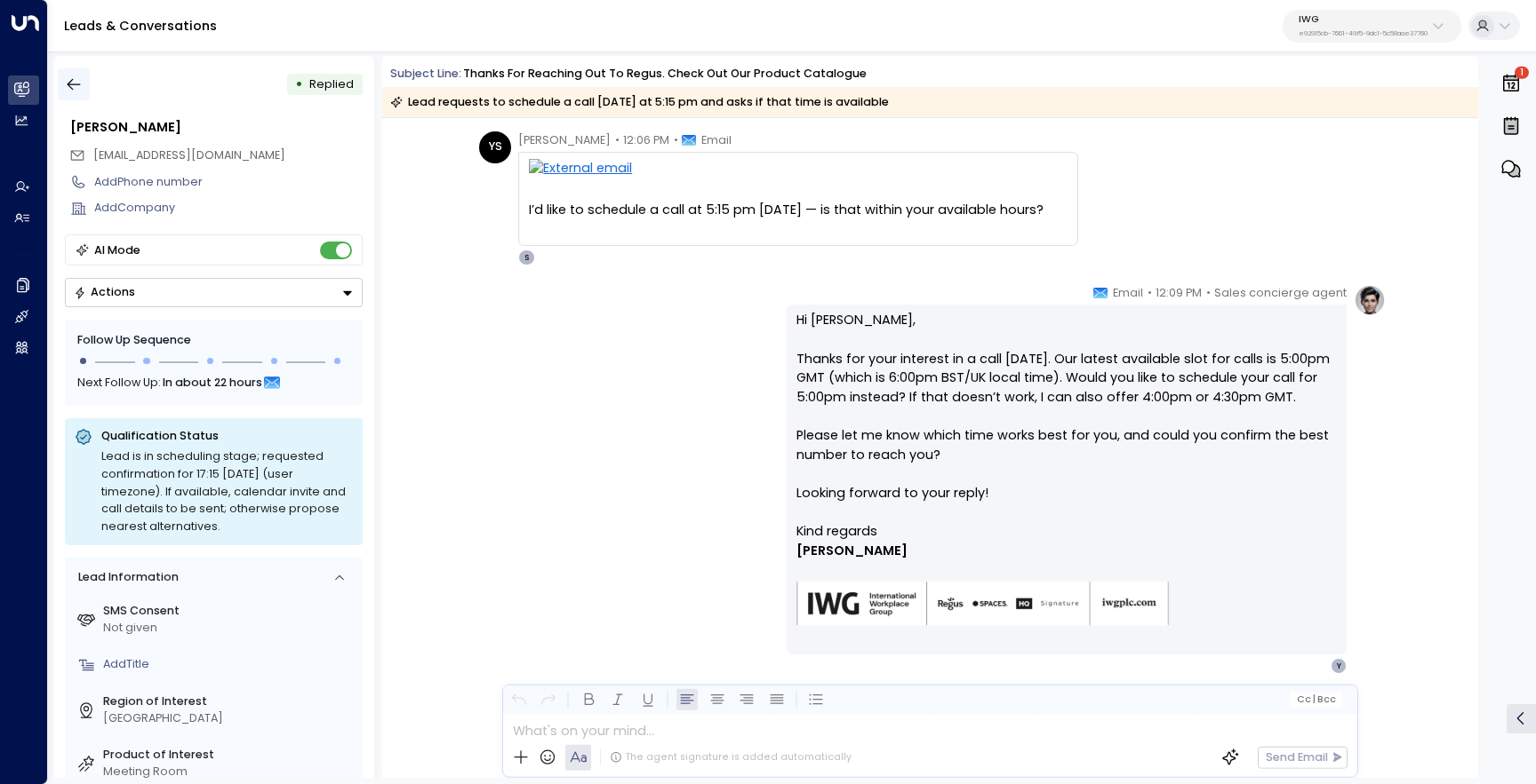
click at [64, 93] on button "button" at bounding box center [74, 84] width 32 height 32
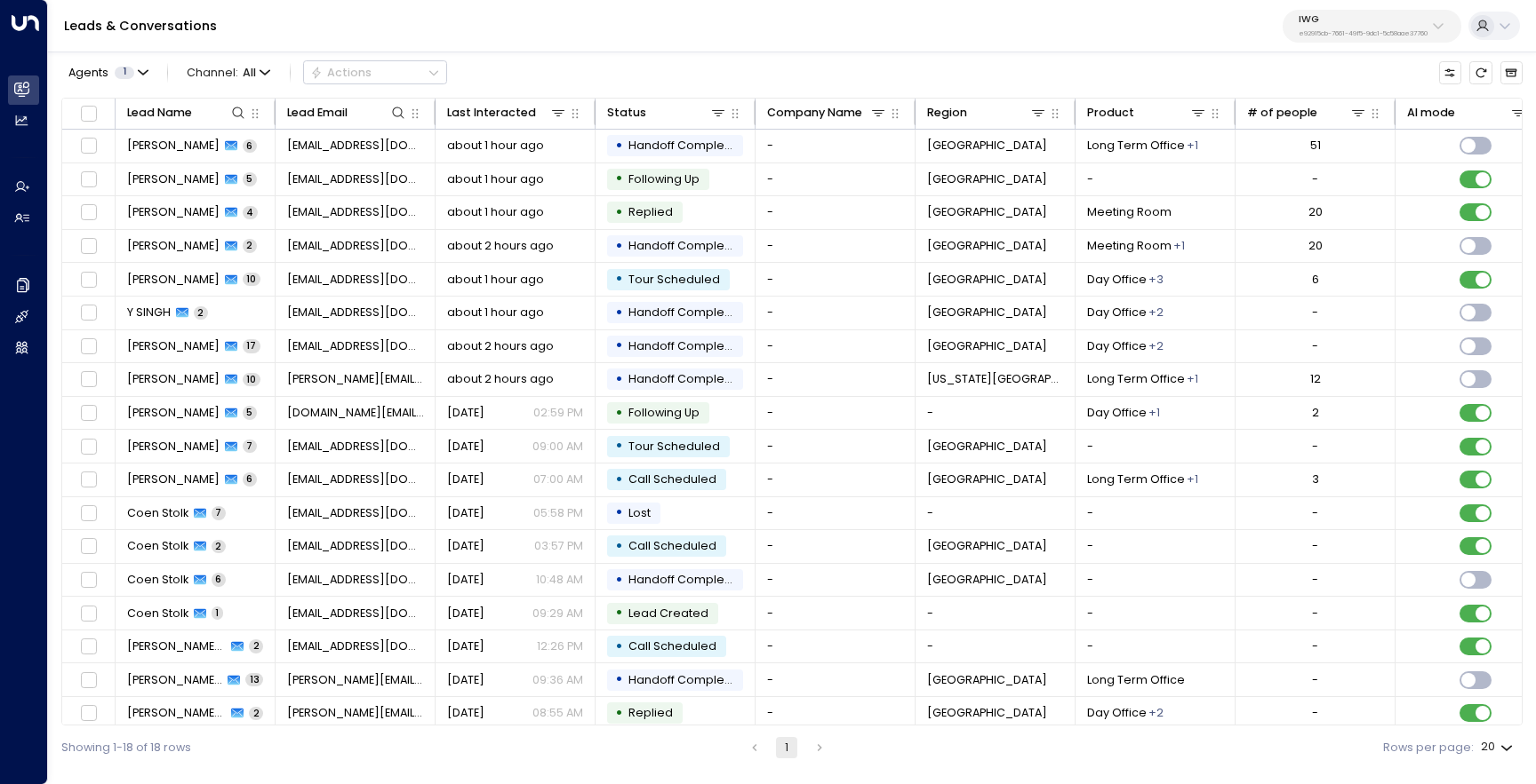
click at [1283, 18] on button "IWG e92915cb-7661-49f5-9dc1-5c58aae37760" at bounding box center [1372, 26] width 179 height 33
type input "******"
click at [1384, 155] on div "Enterprises ( 1 ) ****** ​ Four Leaf Properties ID: 34e1cd17-0f68-49af-bd32-3c4…" at bounding box center [1406, 103] width 256 height 115
click at [1396, 135] on span "ID: 34e1cd17-0f68-49af-bd32-3c48ce8611d1" at bounding box center [1400, 142] width 217 height 15
